Goal: Task Accomplishment & Management: Complete application form

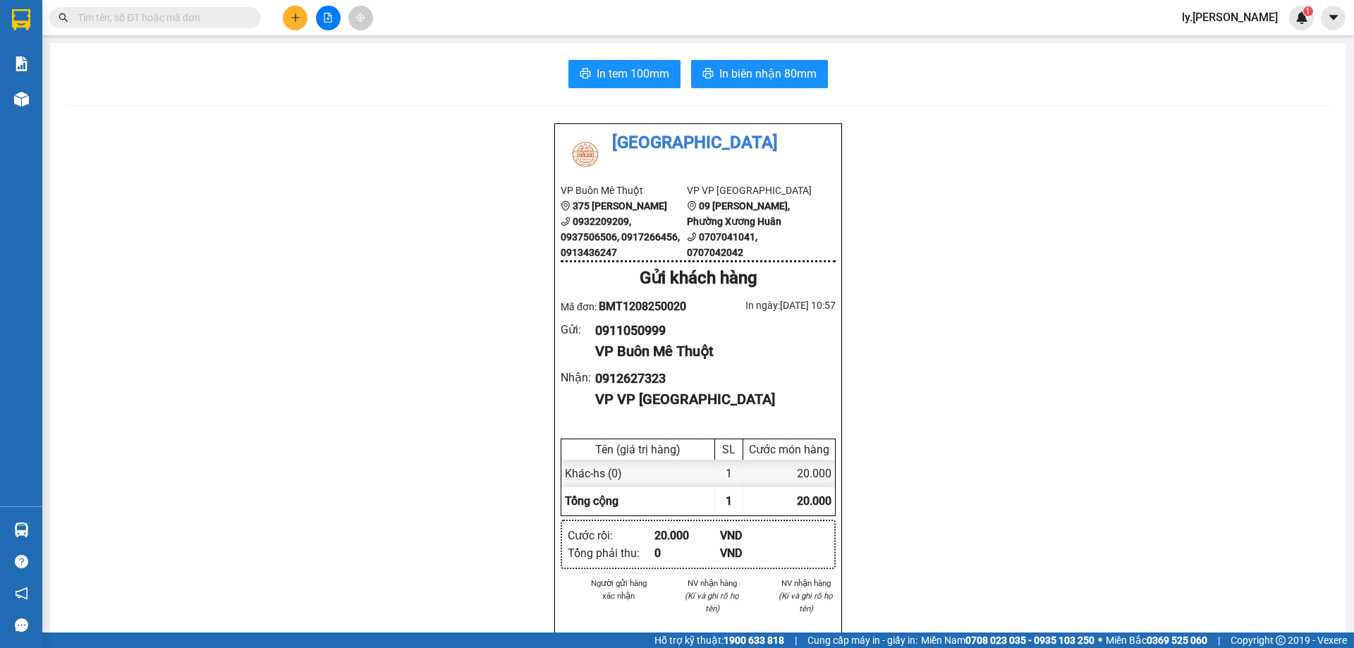
click at [293, 18] on icon "plus" at bounding box center [295, 17] width 8 height 1
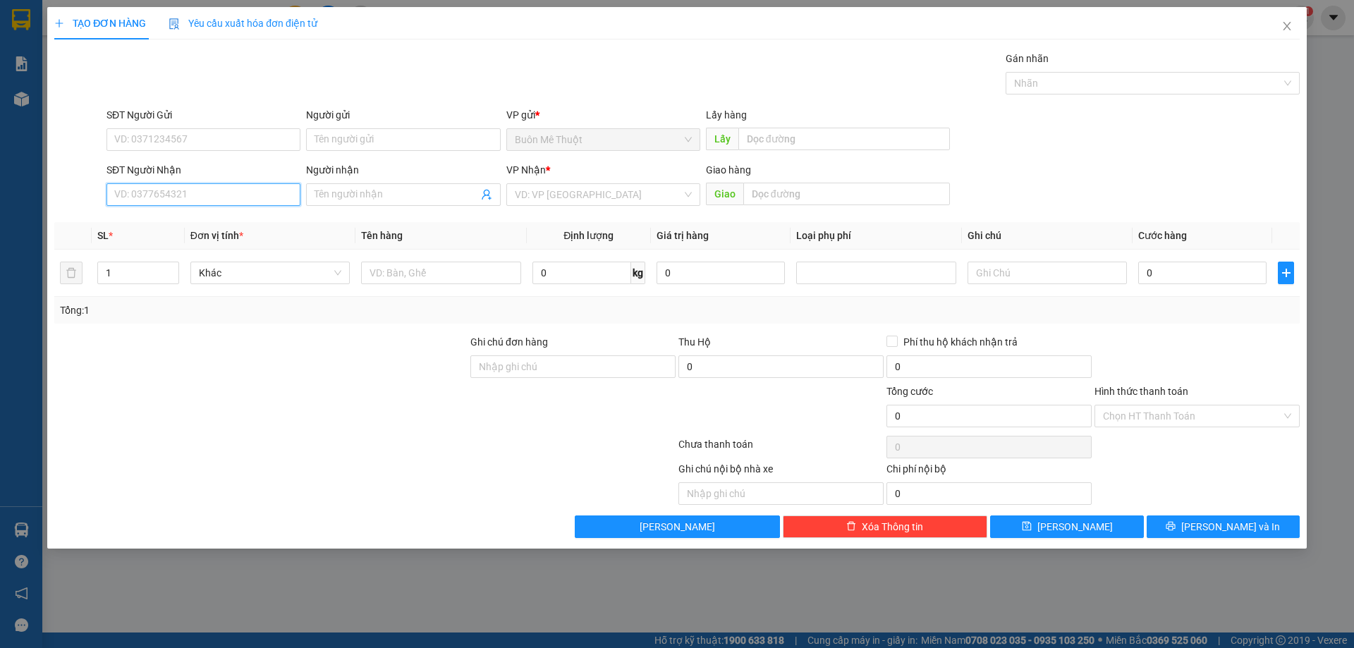
click at [228, 194] on input "SĐT Người Nhận" at bounding box center [203, 194] width 194 height 23
click at [225, 195] on input "0" at bounding box center [203, 194] width 194 height 23
click at [142, 195] on input "0914263661" at bounding box center [203, 194] width 194 height 23
type input "0914263661"
drag, startPoint x: 364, startPoint y: 186, endPoint x: 377, endPoint y: 186, distance: 12.7
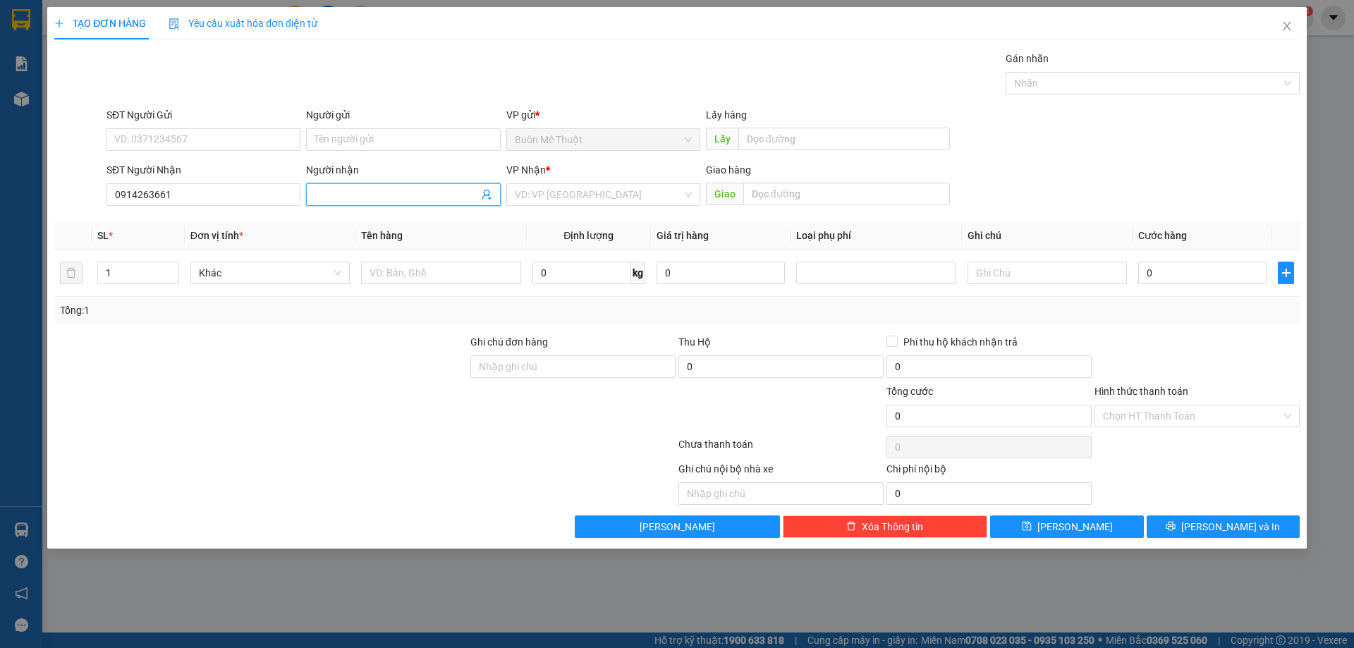
click at [365, 186] on span at bounding box center [403, 194] width 194 height 23
click at [589, 186] on input "search" at bounding box center [598, 194] width 167 height 21
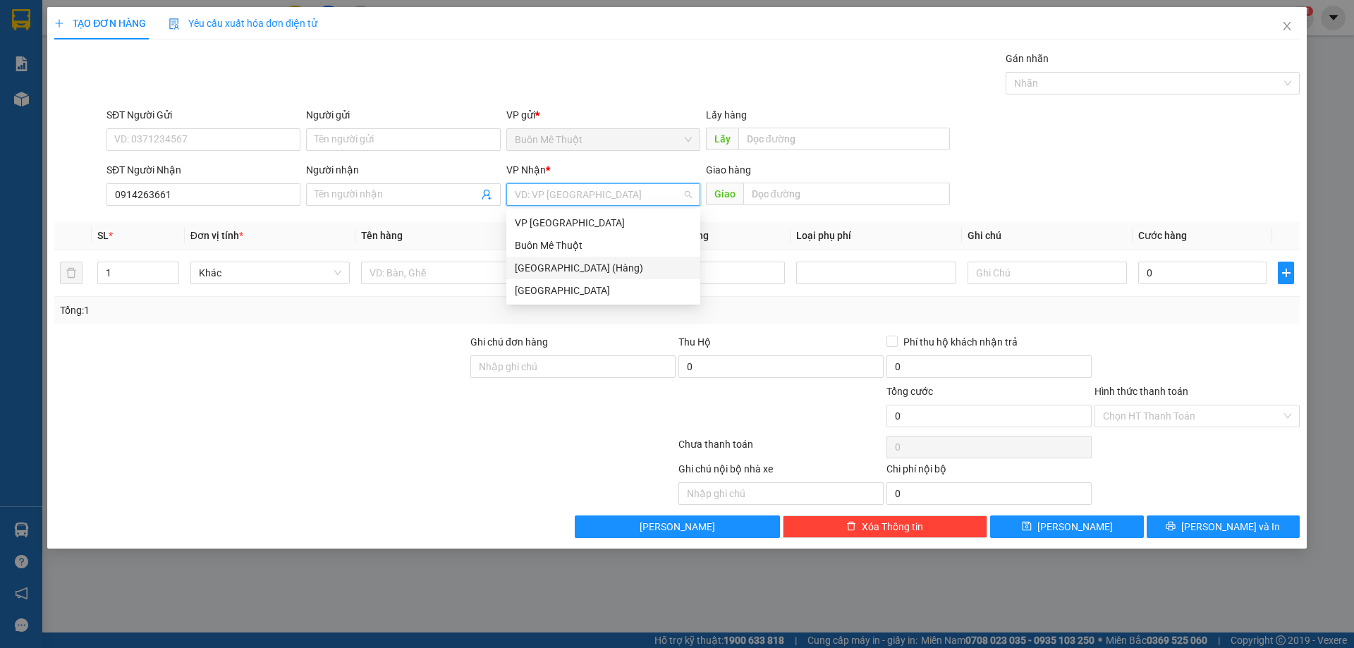
click at [566, 263] on div "[GEOGRAPHIC_DATA] (Hàng)" at bounding box center [603, 268] width 177 height 16
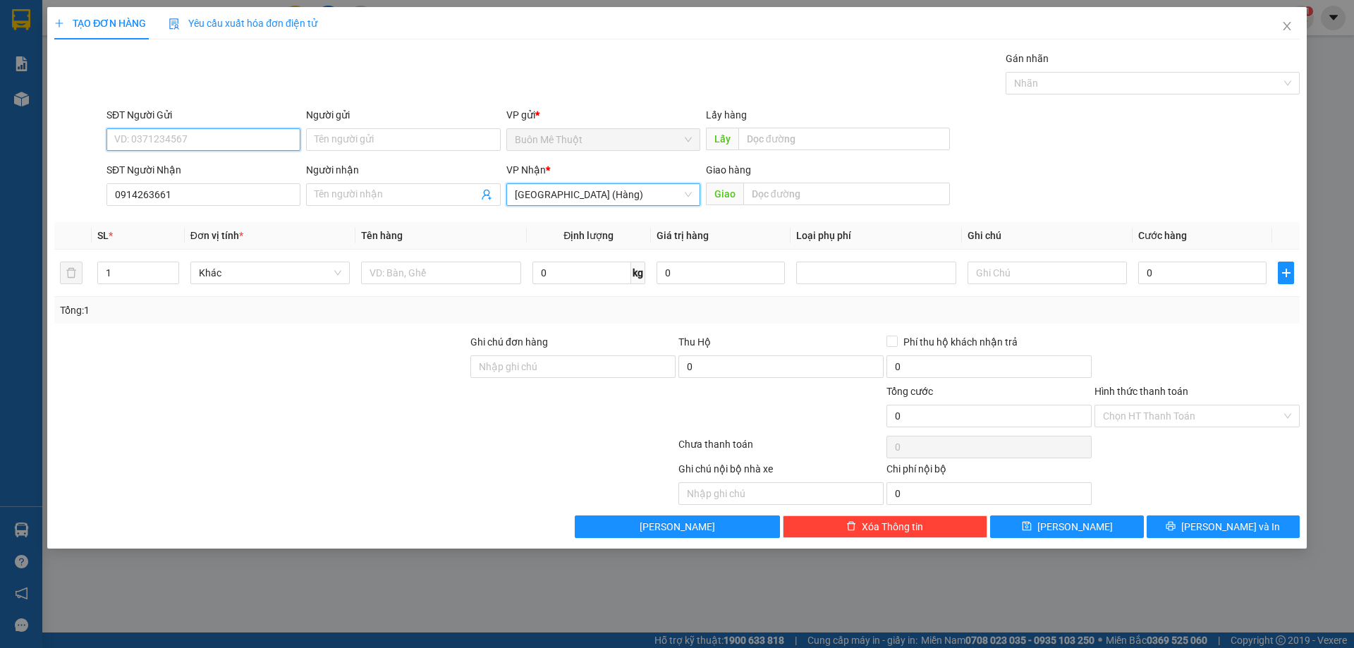
click at [229, 142] on input "SĐT Người Gửi" at bounding box center [203, 139] width 194 height 23
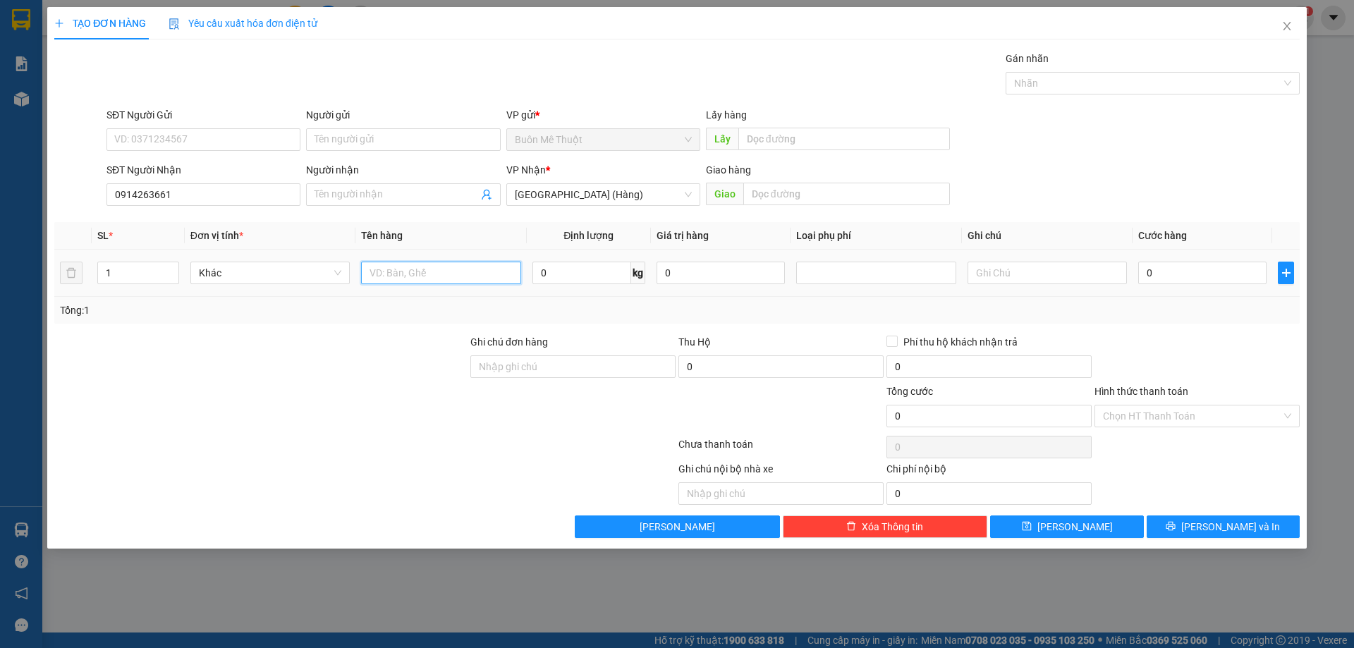
click at [451, 278] on input "text" at bounding box center [440, 273] width 159 height 23
type input "THÙNG"
click at [1014, 280] on input "text" at bounding box center [1046, 273] width 159 height 23
type input "GTN100"
click at [1195, 269] on input "0" at bounding box center [1202, 273] width 128 height 23
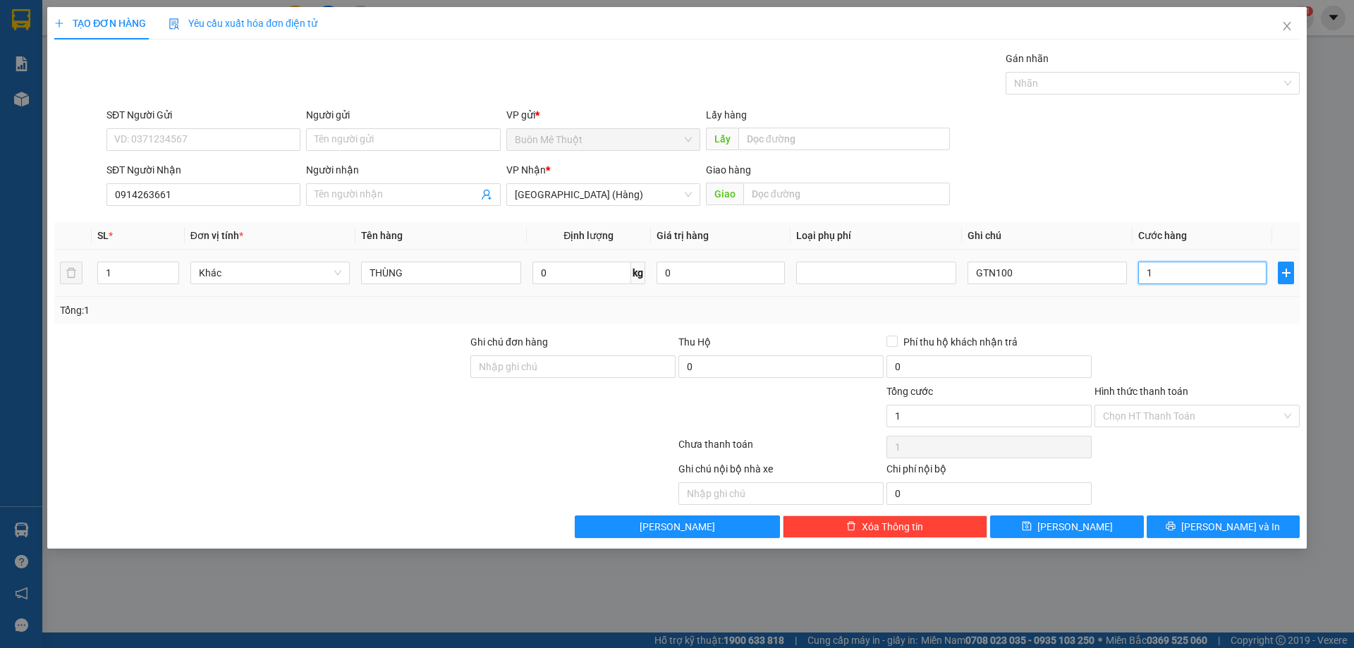
type input "1"
type input "15"
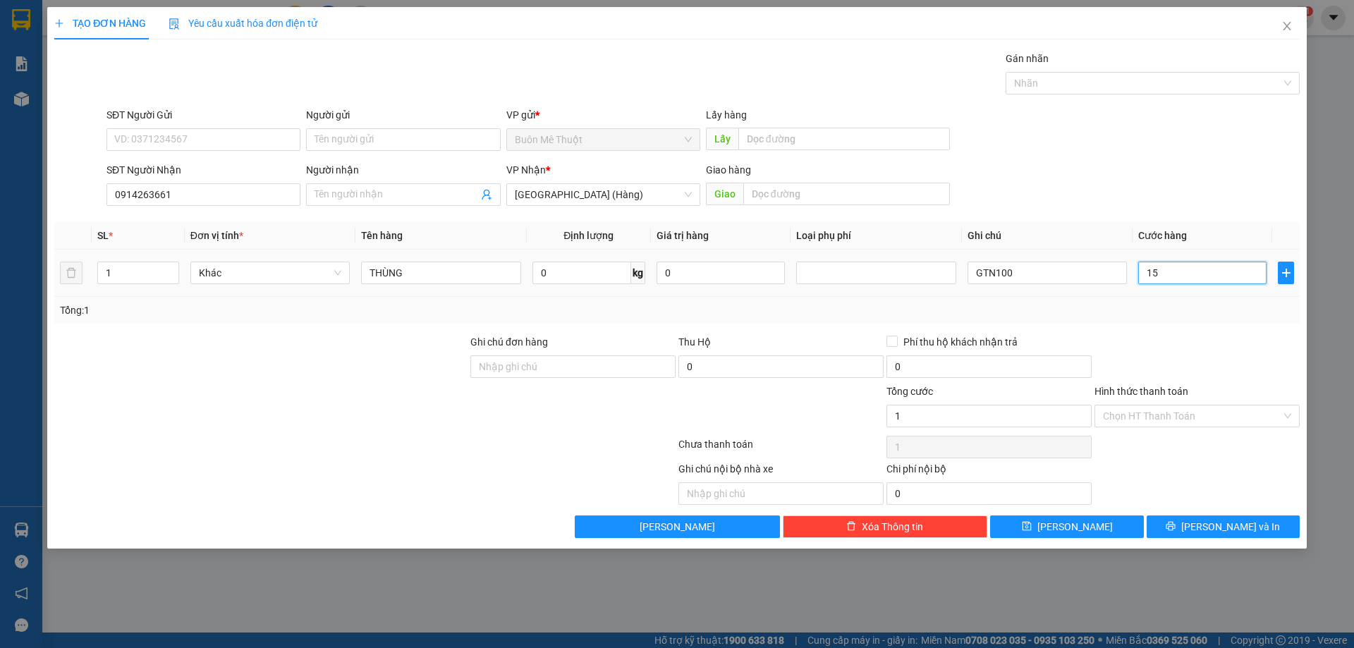
type input "15"
type input "150"
type input "150.000"
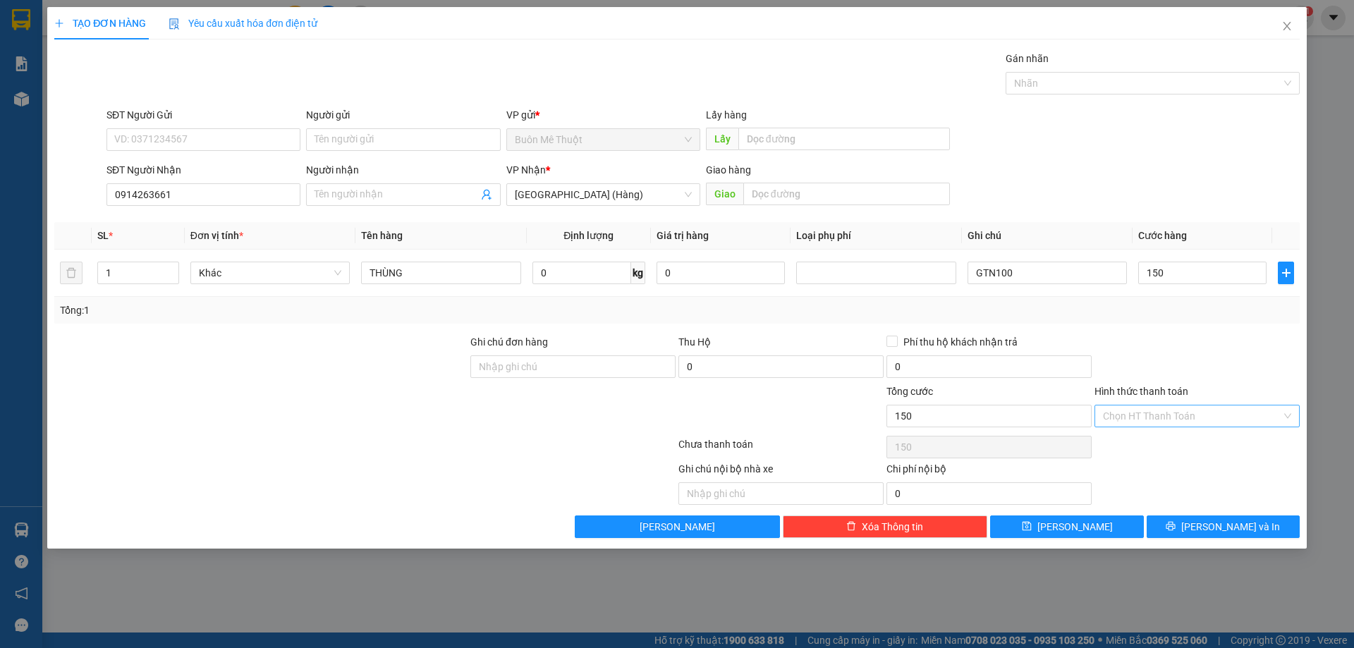
type input "150.000"
click at [1186, 408] on input "Hình thức thanh toán" at bounding box center [1192, 415] width 178 height 21
click at [1198, 439] on div "Tại văn phòng" at bounding box center [1197, 444] width 188 height 16
type input "0"
click at [1219, 367] on div at bounding box center [1197, 358] width 208 height 49
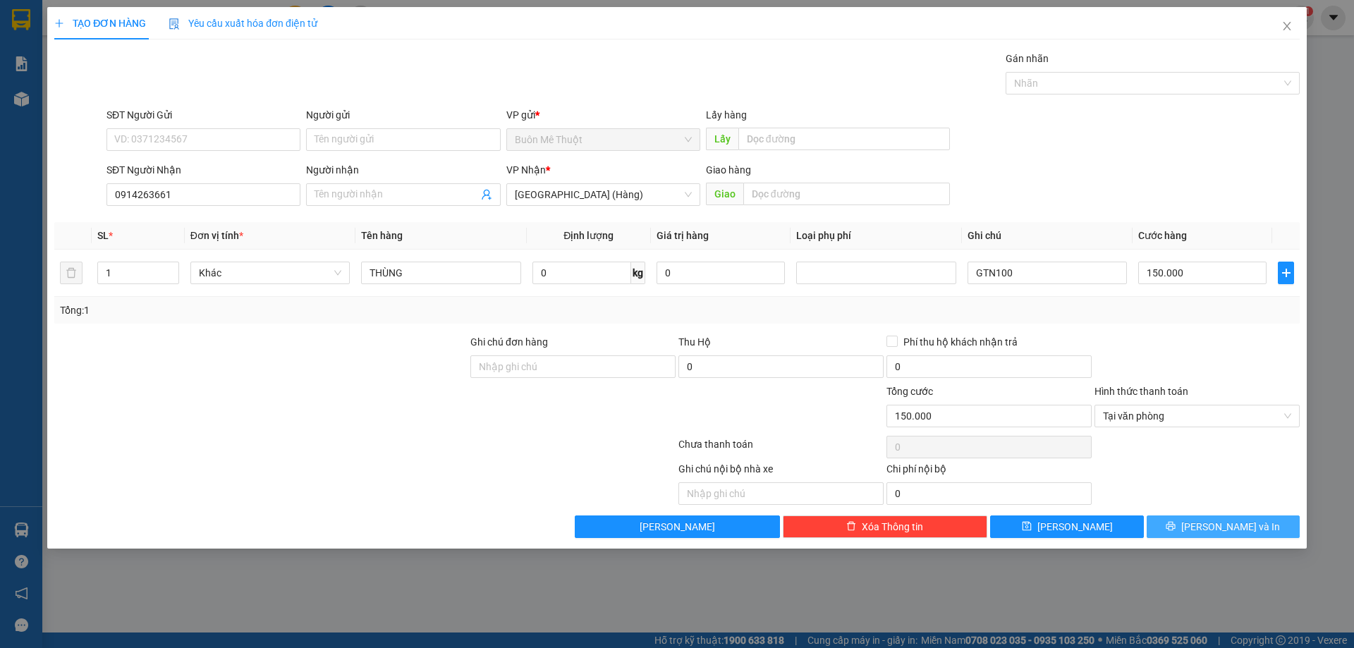
click at [1213, 522] on span "[PERSON_NAME] và In" at bounding box center [1230, 527] width 99 height 16
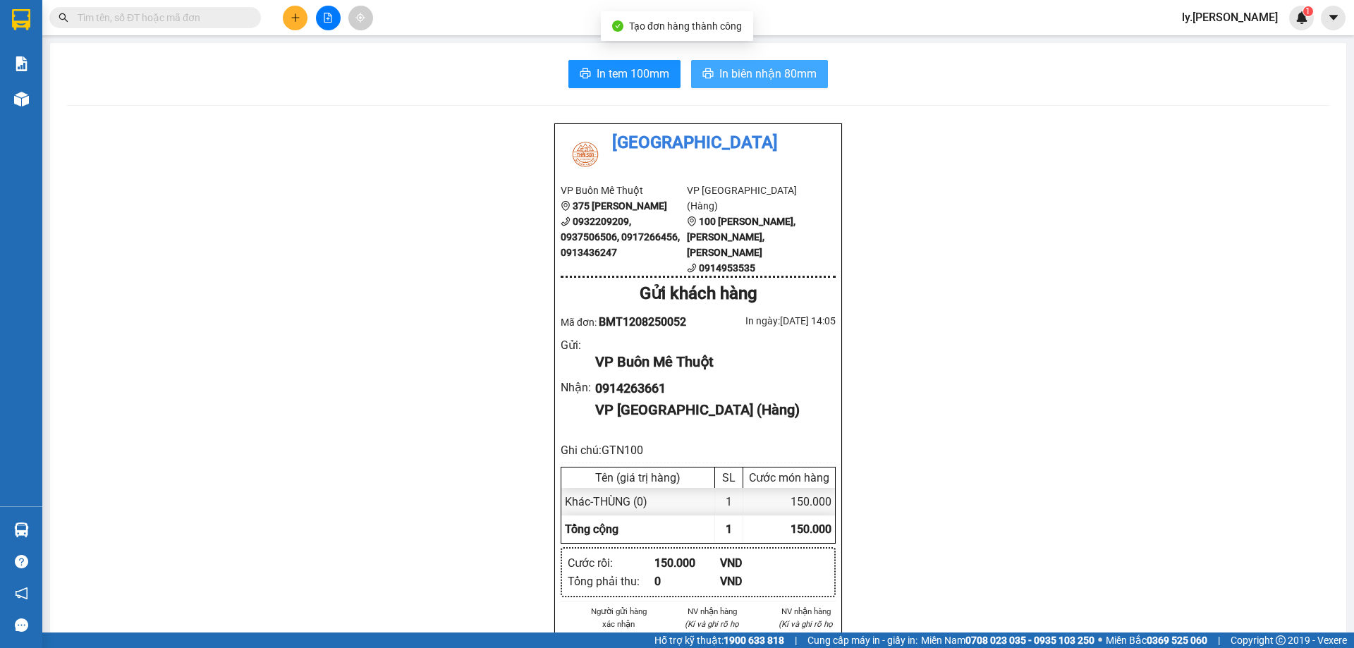
drag, startPoint x: 724, startPoint y: 68, endPoint x: 709, endPoint y: 84, distance: 22.4
click at [728, 71] on span "In biên nhận 80mm" at bounding box center [767, 74] width 97 height 18
click at [237, 23] on input "text" at bounding box center [161, 18] width 166 height 16
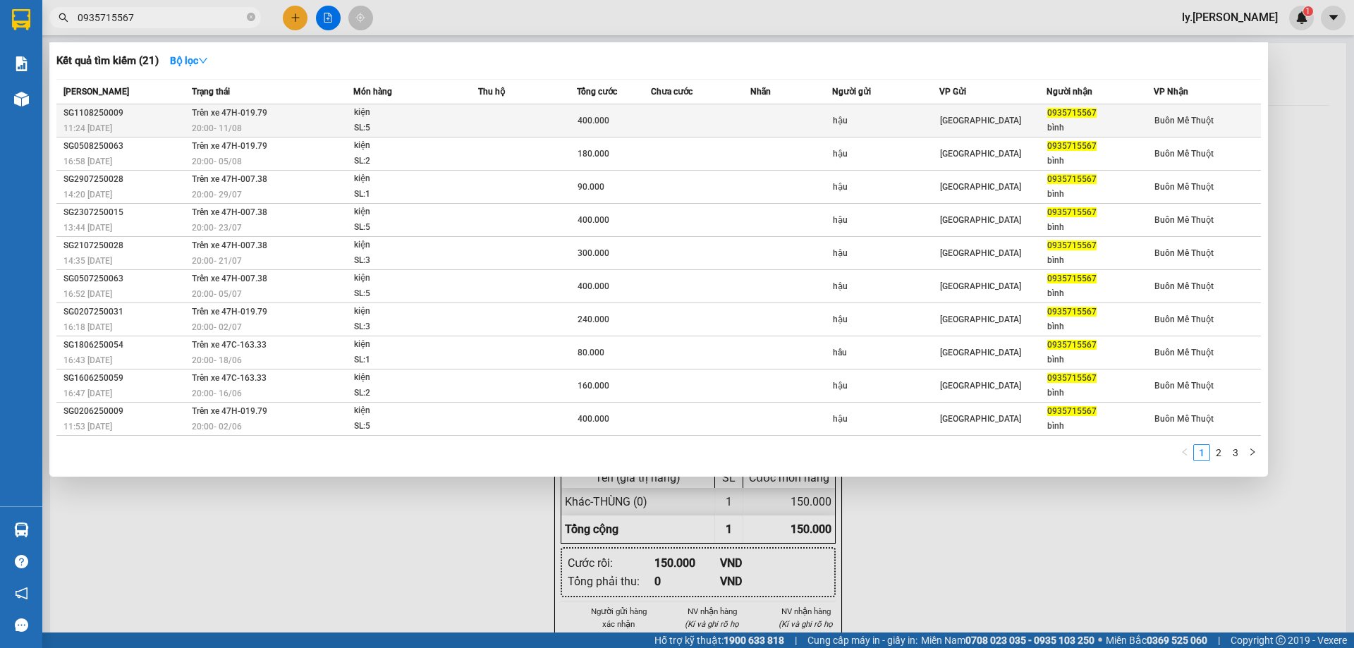
type input "0935715567"
click at [582, 116] on span "400.000" at bounding box center [593, 121] width 32 height 10
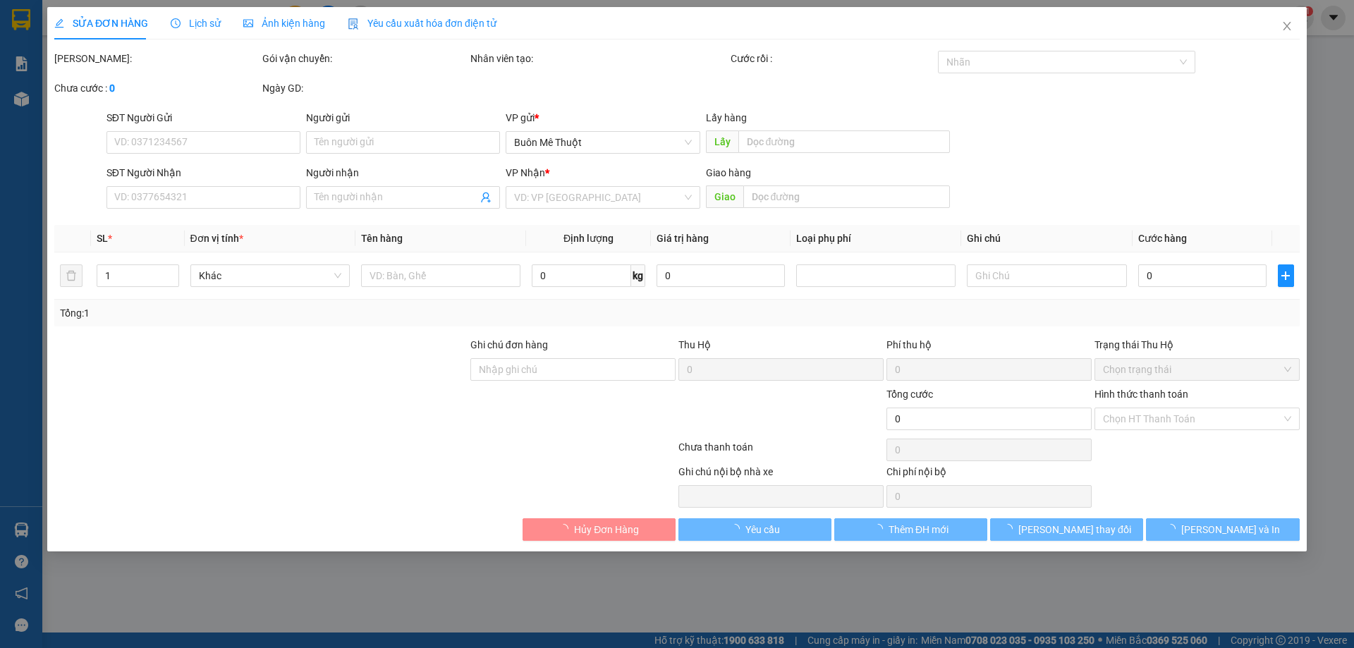
type input "hậu"
type input "0935715567"
type input "bình"
type input "400.000"
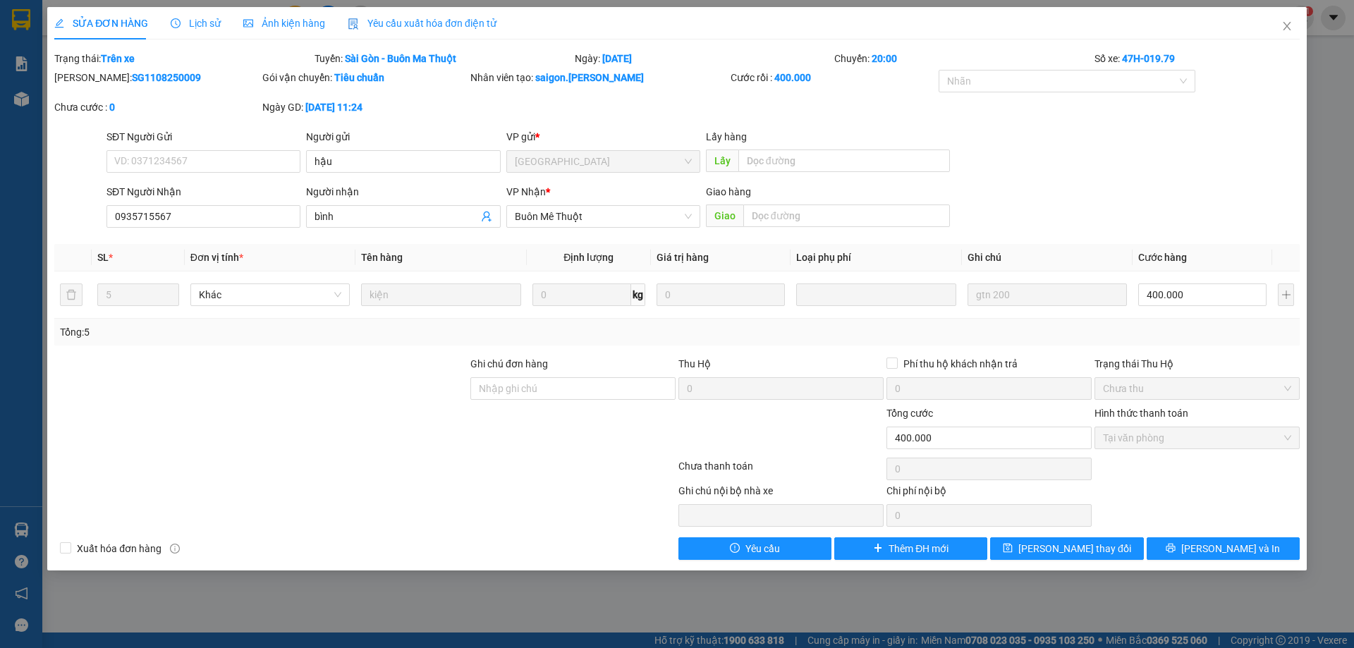
click at [721, 118] on div "Mã ĐH: SG1108250009 Gói vận chuyển: Tiêu chuẩn Nhân viên tạo: saigon.thaison Cư…" at bounding box center [677, 99] width 1248 height 59
